Goal: Find specific page/section

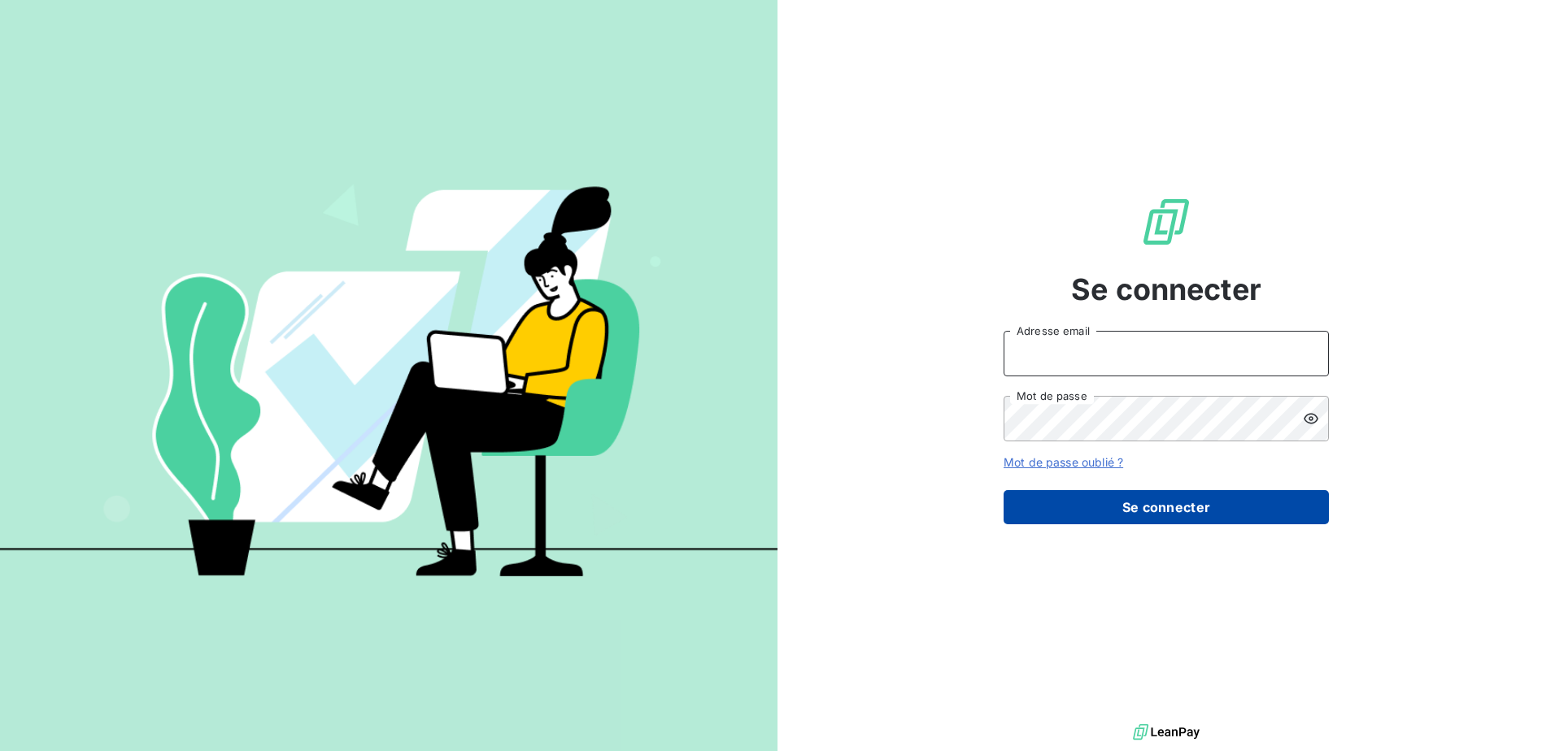
type input "[PERSON_NAME][EMAIL_ADDRESS][DOMAIN_NAME]"
click at [1166, 511] on button "Se connecter" at bounding box center [1165, 507] width 325 height 34
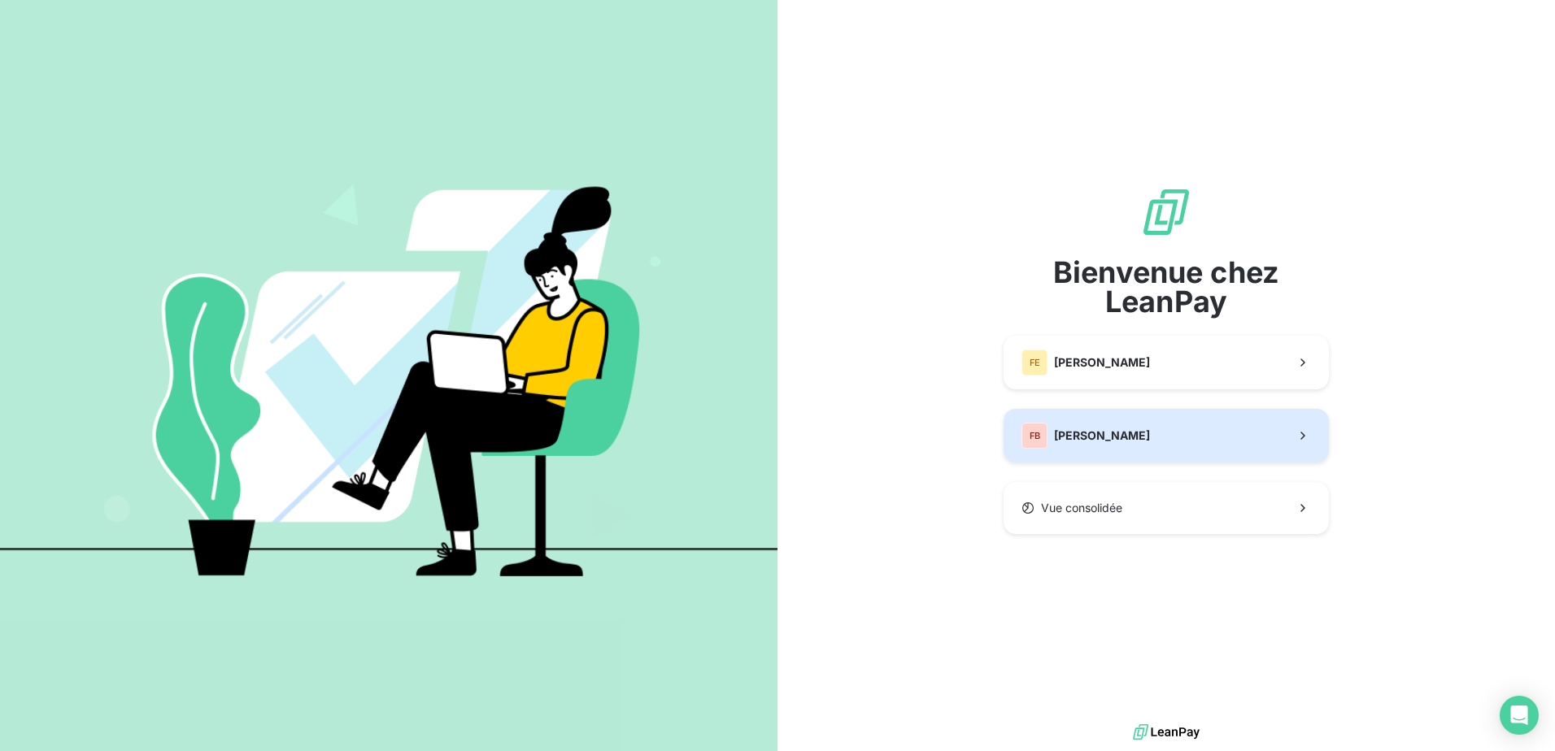
click at [1130, 439] on span "[PERSON_NAME]" at bounding box center [1102, 436] width 96 height 16
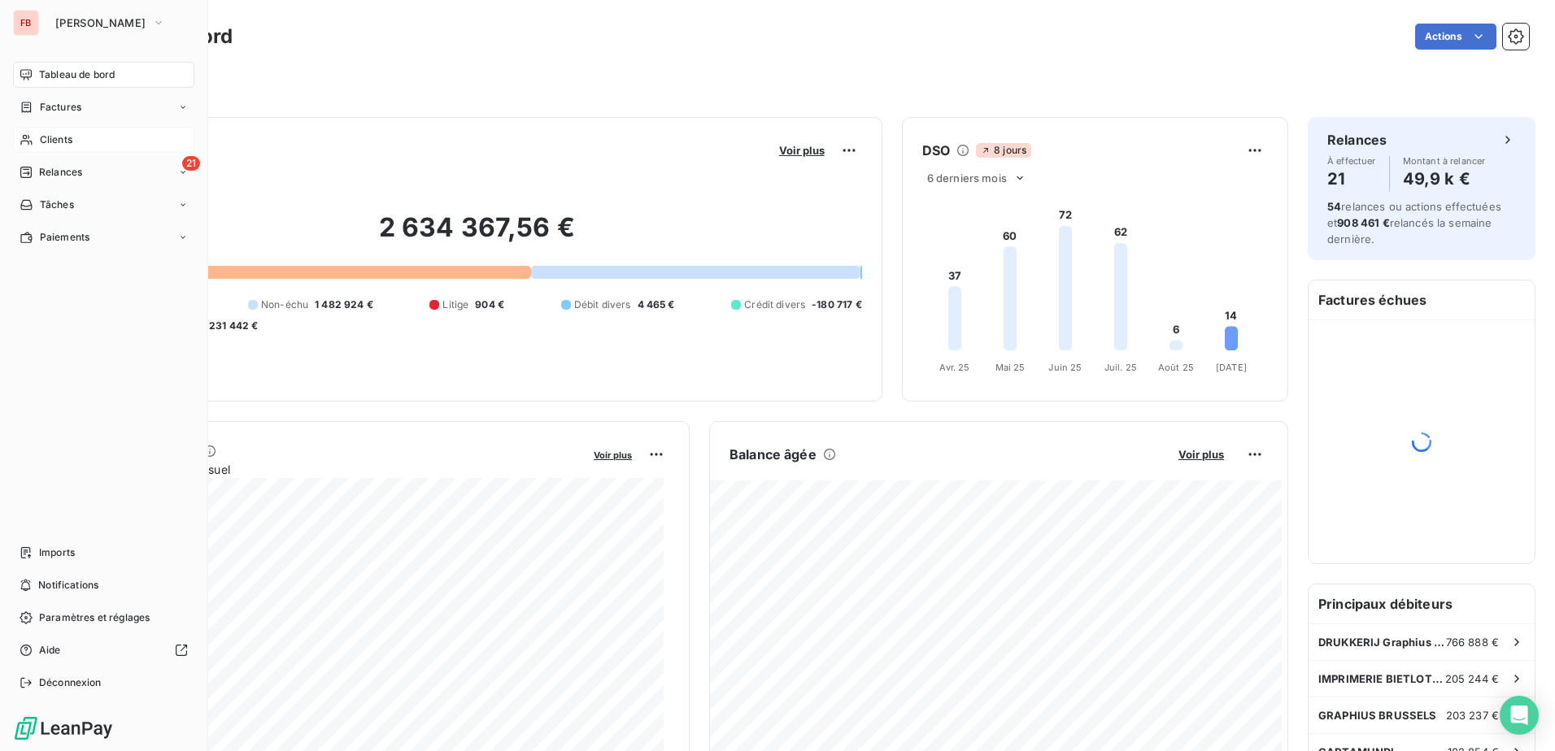
drag, startPoint x: 58, startPoint y: 134, endPoint x: 722, endPoint y: 112, distance: 664.6
click at [63, 136] on span "Clients" at bounding box center [56, 140] width 33 height 15
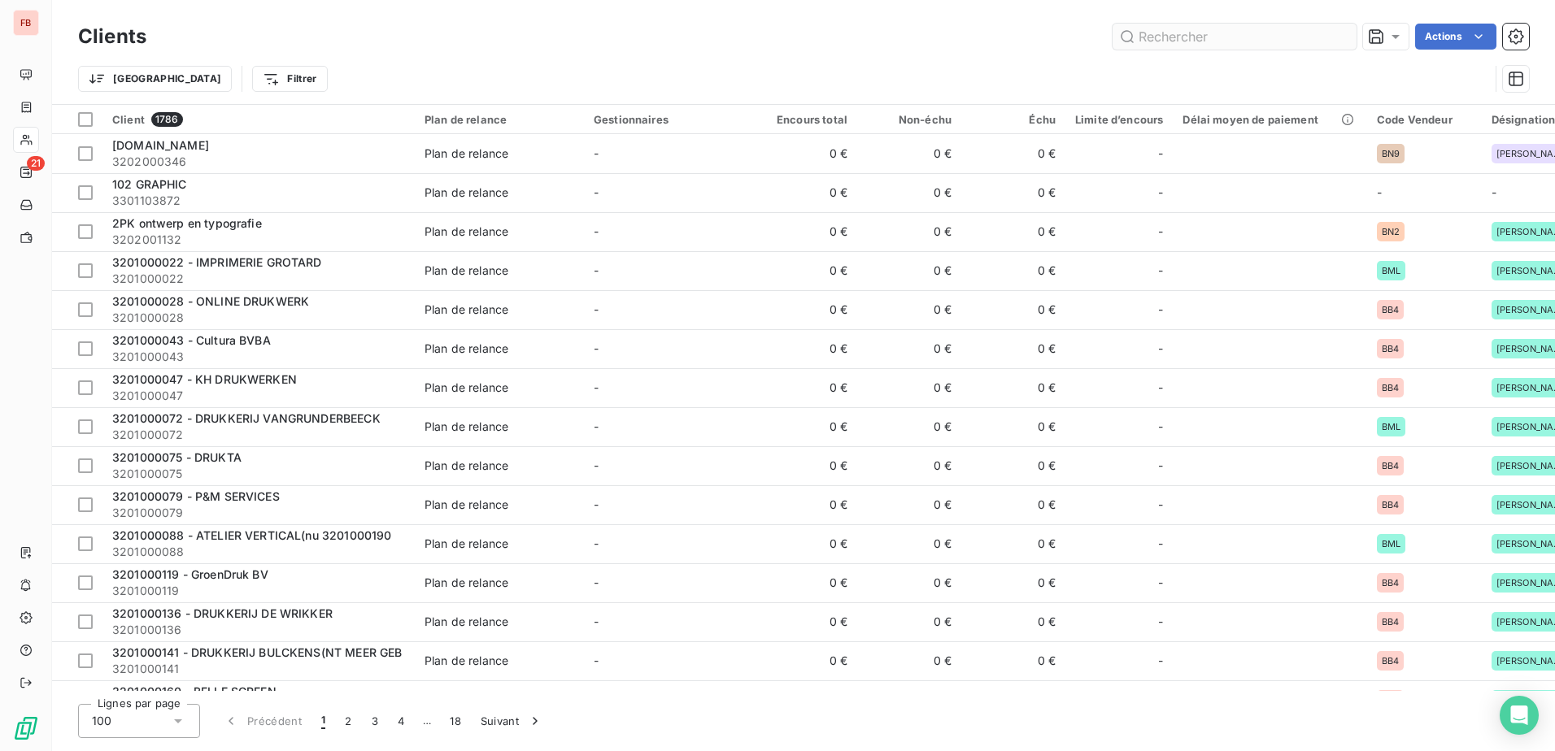
click at [1238, 38] on input "text" at bounding box center [1234, 37] width 244 height 26
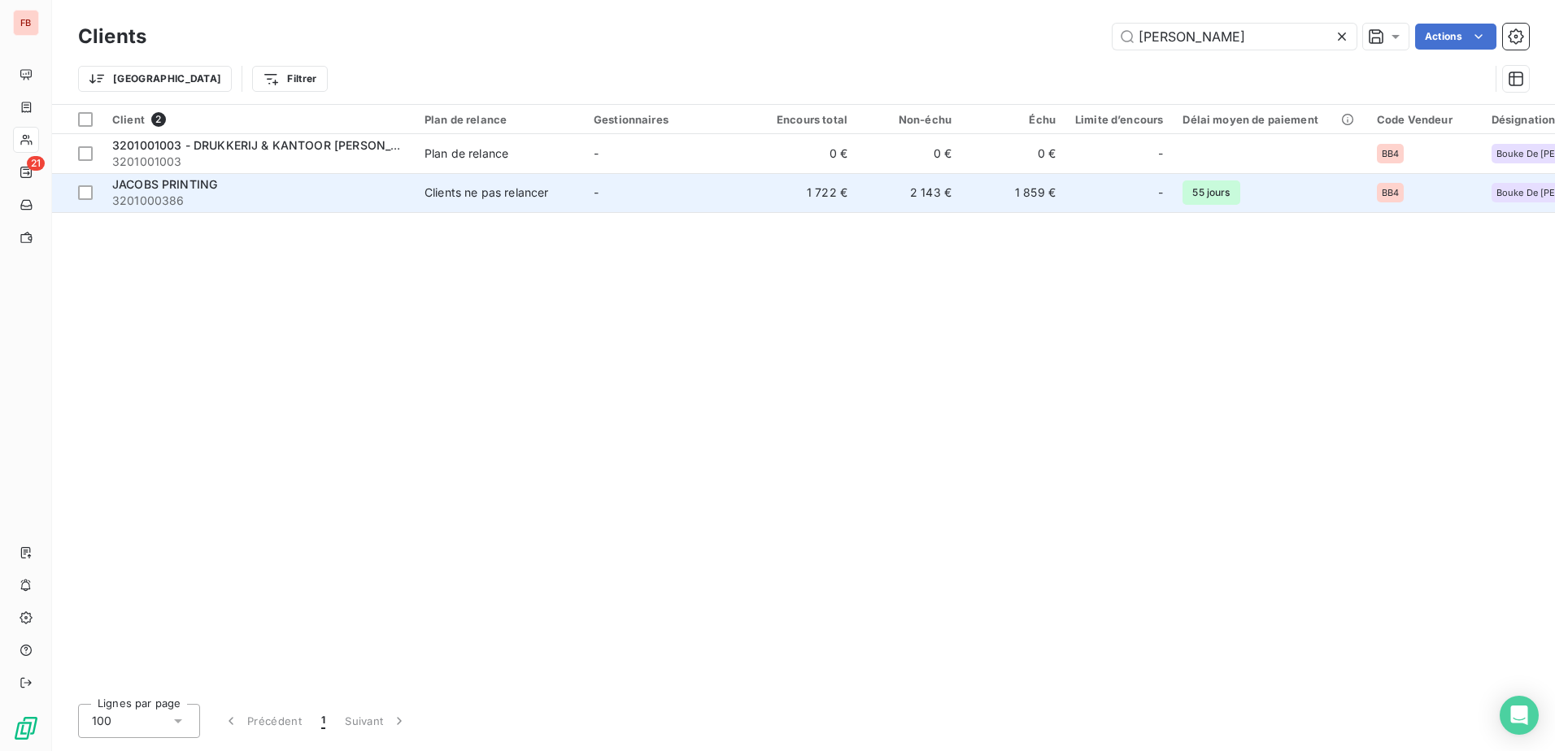
type input "[PERSON_NAME]"
click at [365, 185] on div "JACOBS PRINTING" at bounding box center [258, 184] width 293 height 16
